Goal: Information Seeking & Learning: Learn about a topic

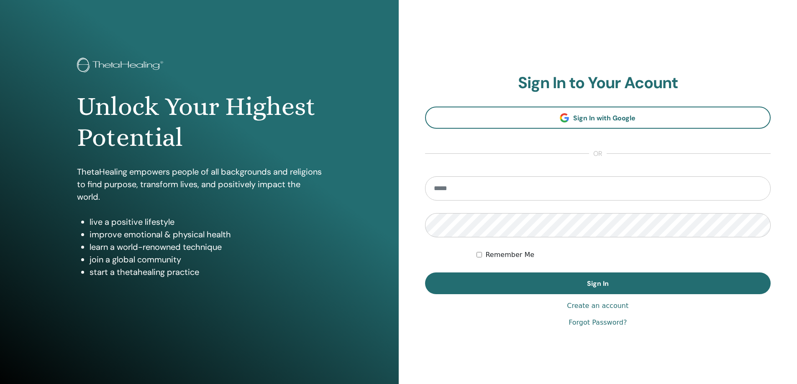
click at [484, 191] on input "email" at bounding box center [598, 188] width 346 height 24
type input "**********"
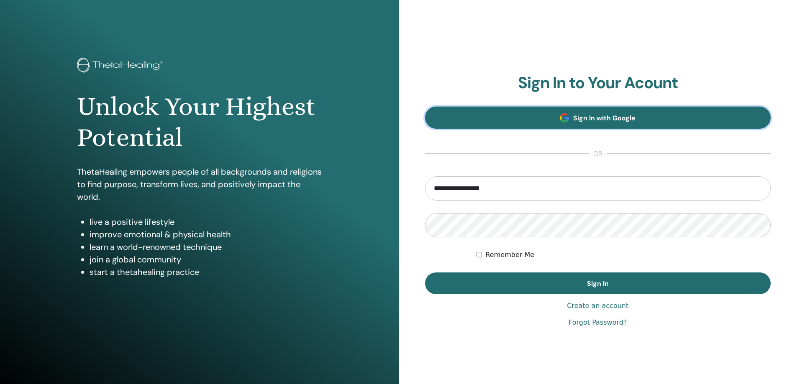
click at [609, 115] on span "Sign In with Google" at bounding box center [604, 118] width 62 height 9
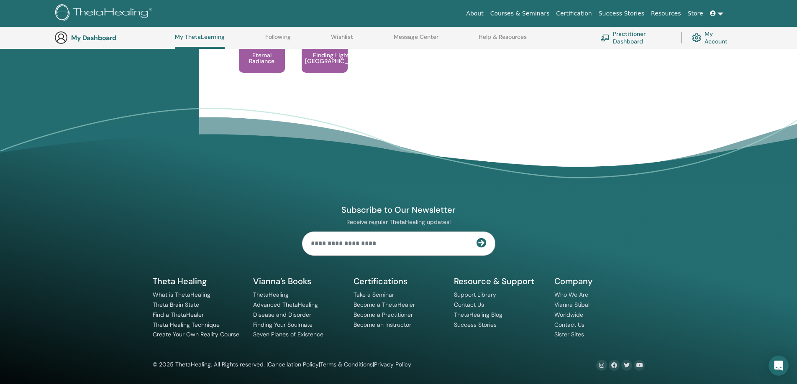
scroll to position [579, 0]
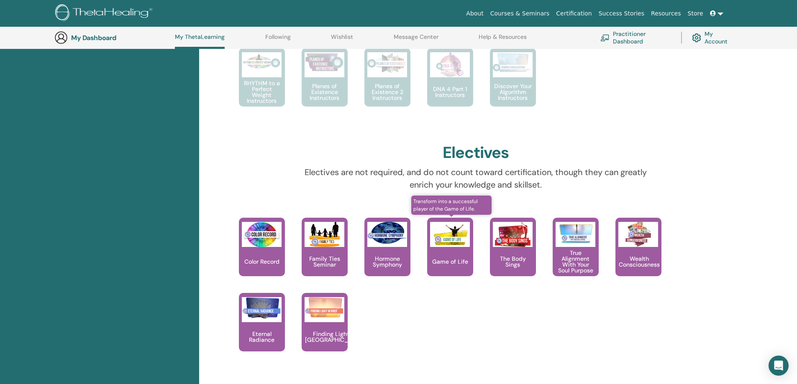
click at [455, 263] on p "Game of Life" at bounding box center [450, 262] width 43 height 6
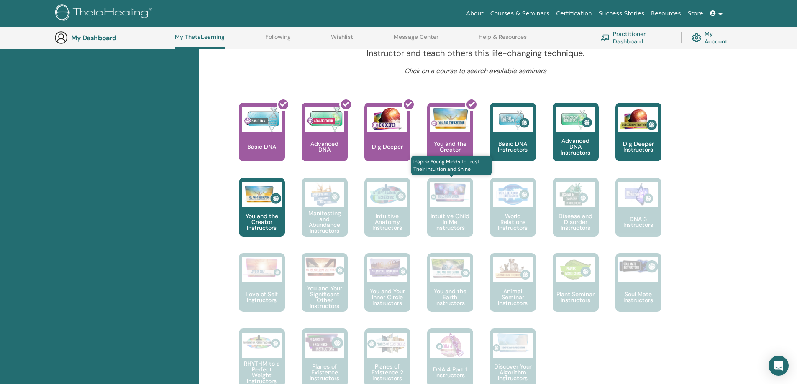
scroll to position [301, 0]
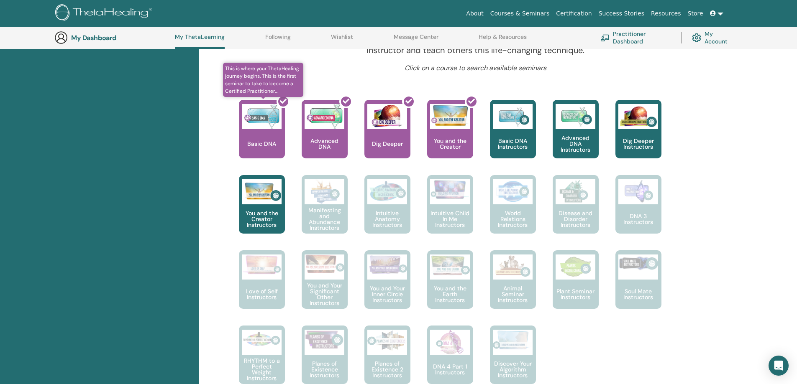
click at [268, 152] on div at bounding box center [267, 132] width 46 height 75
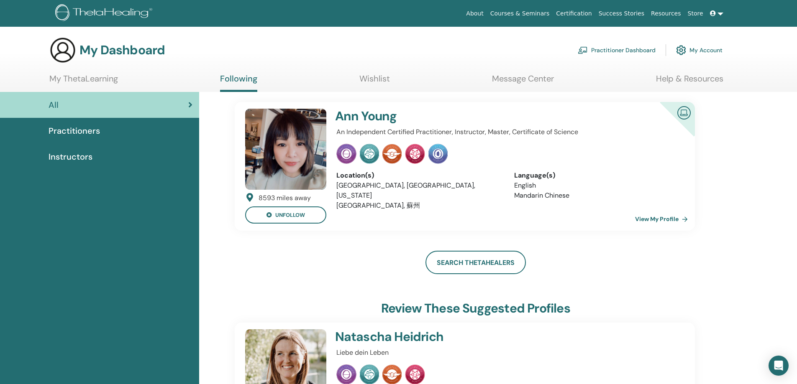
click at [313, 159] on img at bounding box center [285, 149] width 81 height 81
